Goal: Check status: Check status

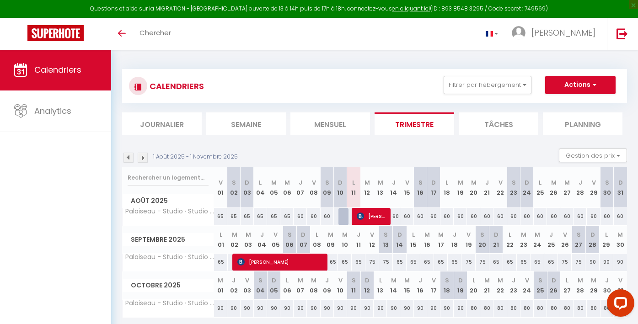
click at [373, 214] on span "[PERSON_NAME]" at bounding box center [372, 216] width 31 height 17
select select "OK"
select select "0"
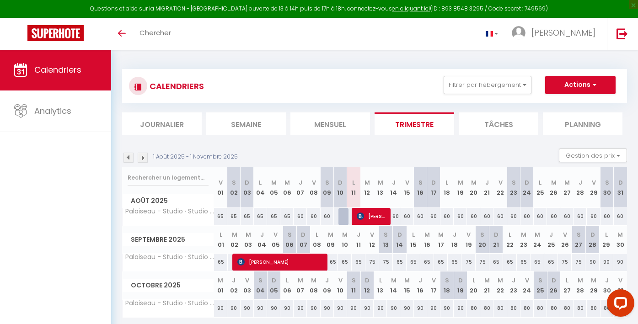
select select "1"
select select
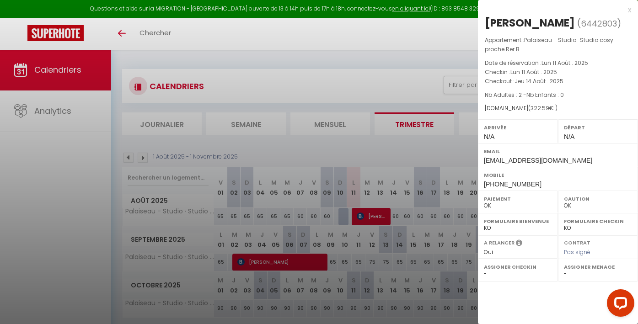
click at [358, 48] on div at bounding box center [319, 162] width 638 height 324
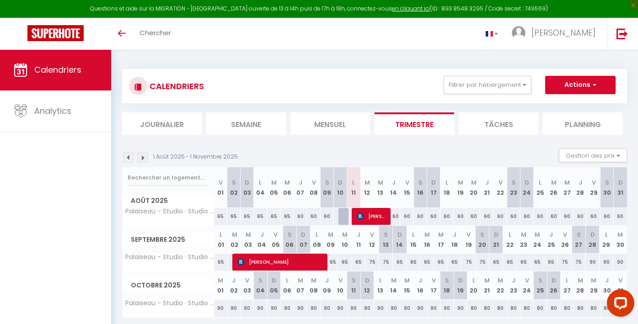
click at [377, 216] on span "[PERSON_NAME]" at bounding box center [372, 216] width 31 height 17
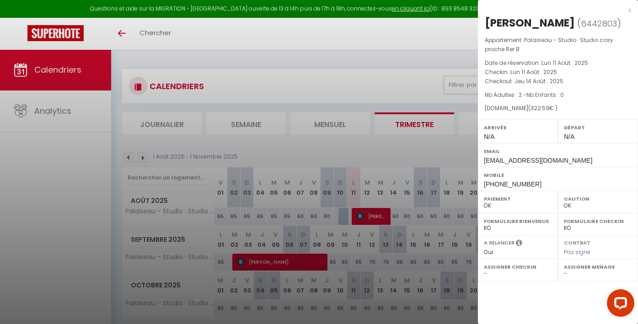
click at [348, 29] on div at bounding box center [319, 162] width 638 height 324
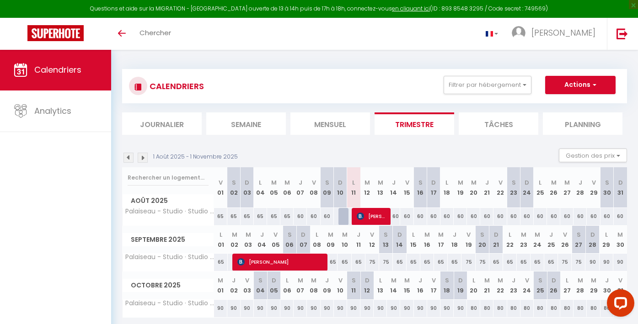
click at [372, 216] on span "[PERSON_NAME]" at bounding box center [372, 216] width 31 height 17
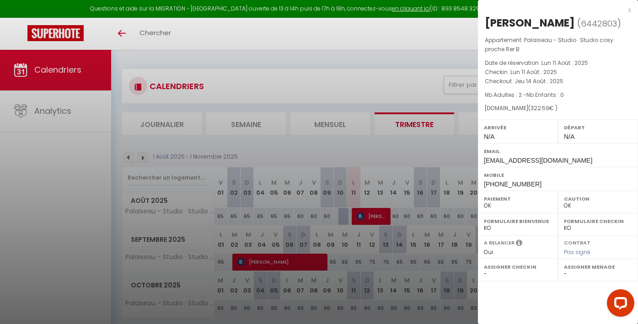
click at [367, 39] on div at bounding box center [319, 162] width 638 height 324
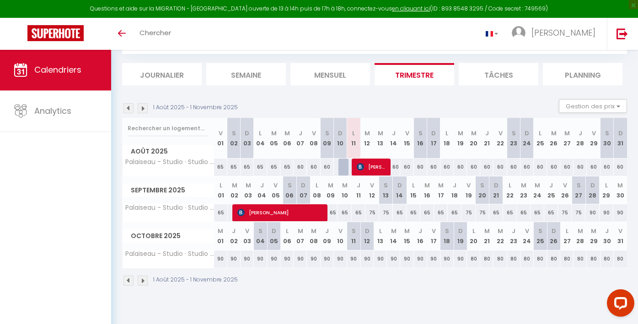
scroll to position [49, 0]
click at [146, 276] on img at bounding box center [143, 281] width 10 height 10
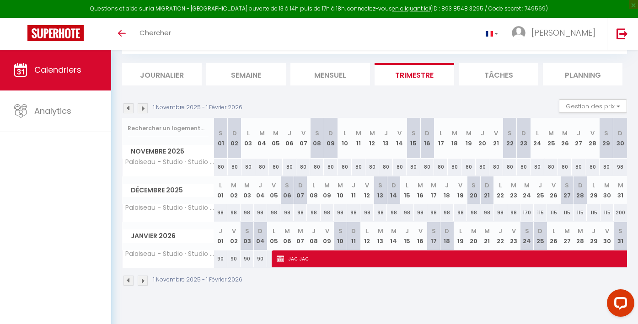
click at [128, 277] on img at bounding box center [128, 281] width 10 height 10
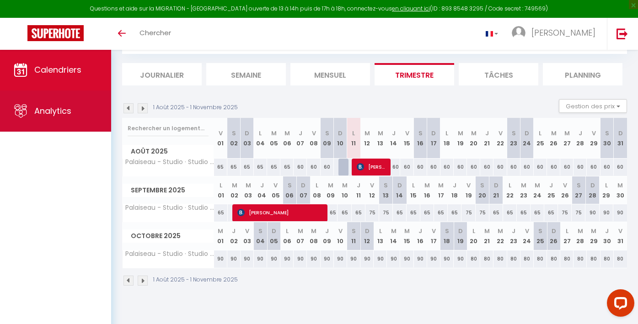
click at [53, 104] on link "Analytics" at bounding box center [55, 111] width 111 height 41
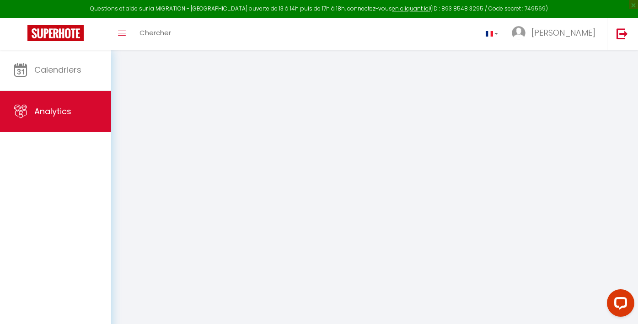
select select "2025"
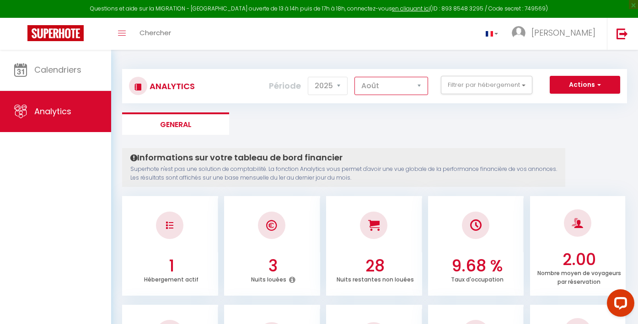
select select "7"
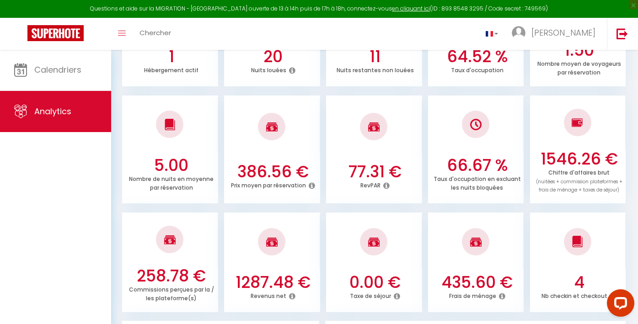
scroll to position [123, 0]
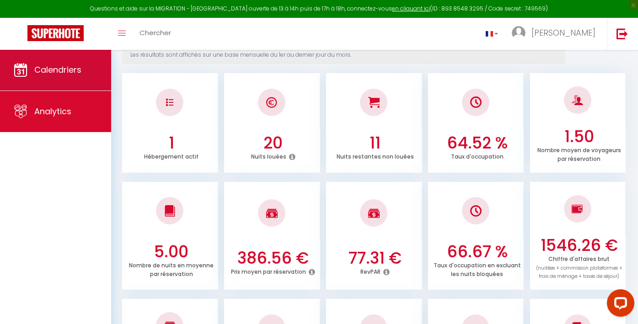
click at [51, 80] on link "Calendriers" at bounding box center [55, 69] width 111 height 41
